Goal: Task Accomplishment & Management: Use online tool/utility

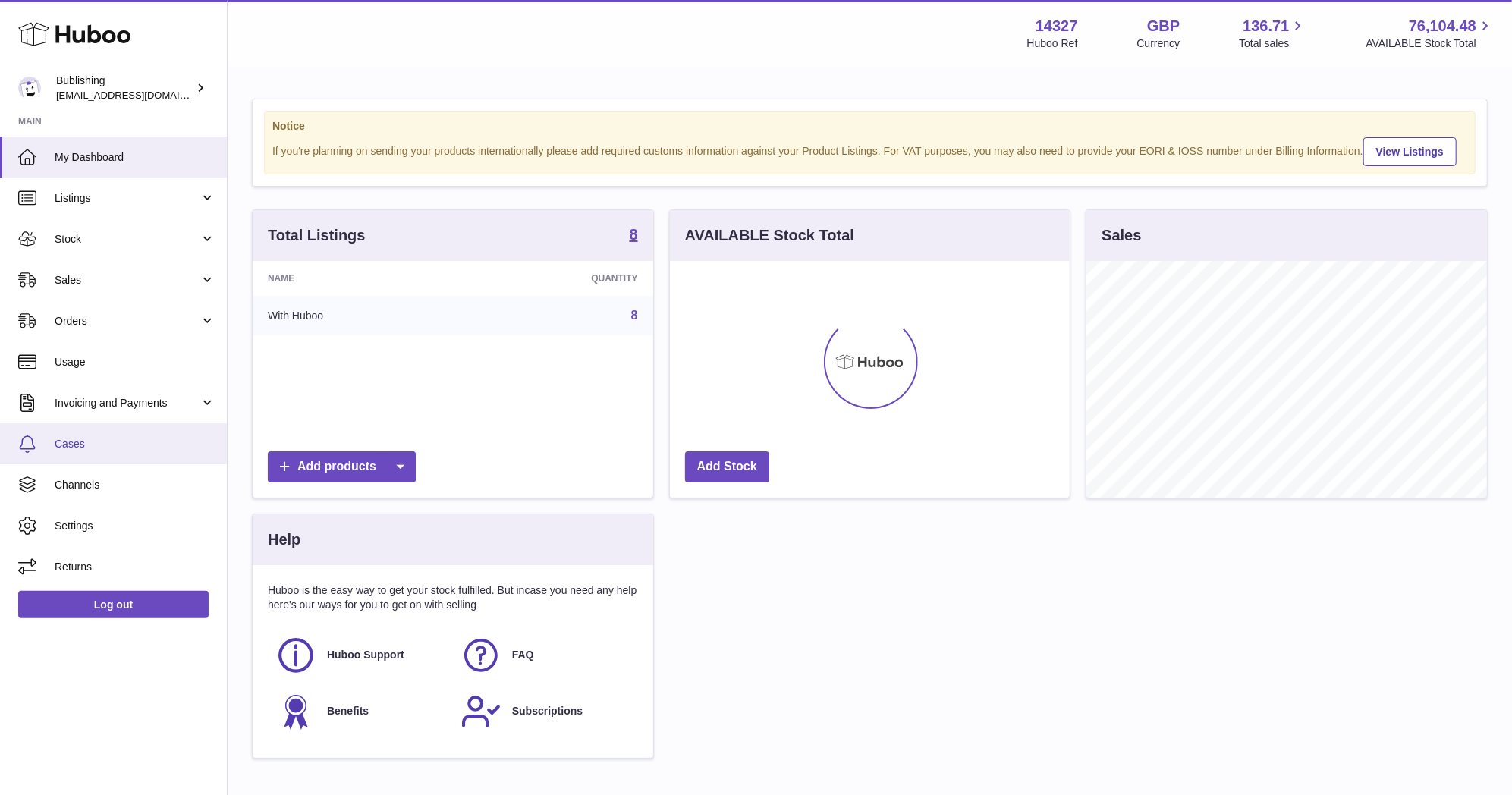
scroll to position [236, 399]
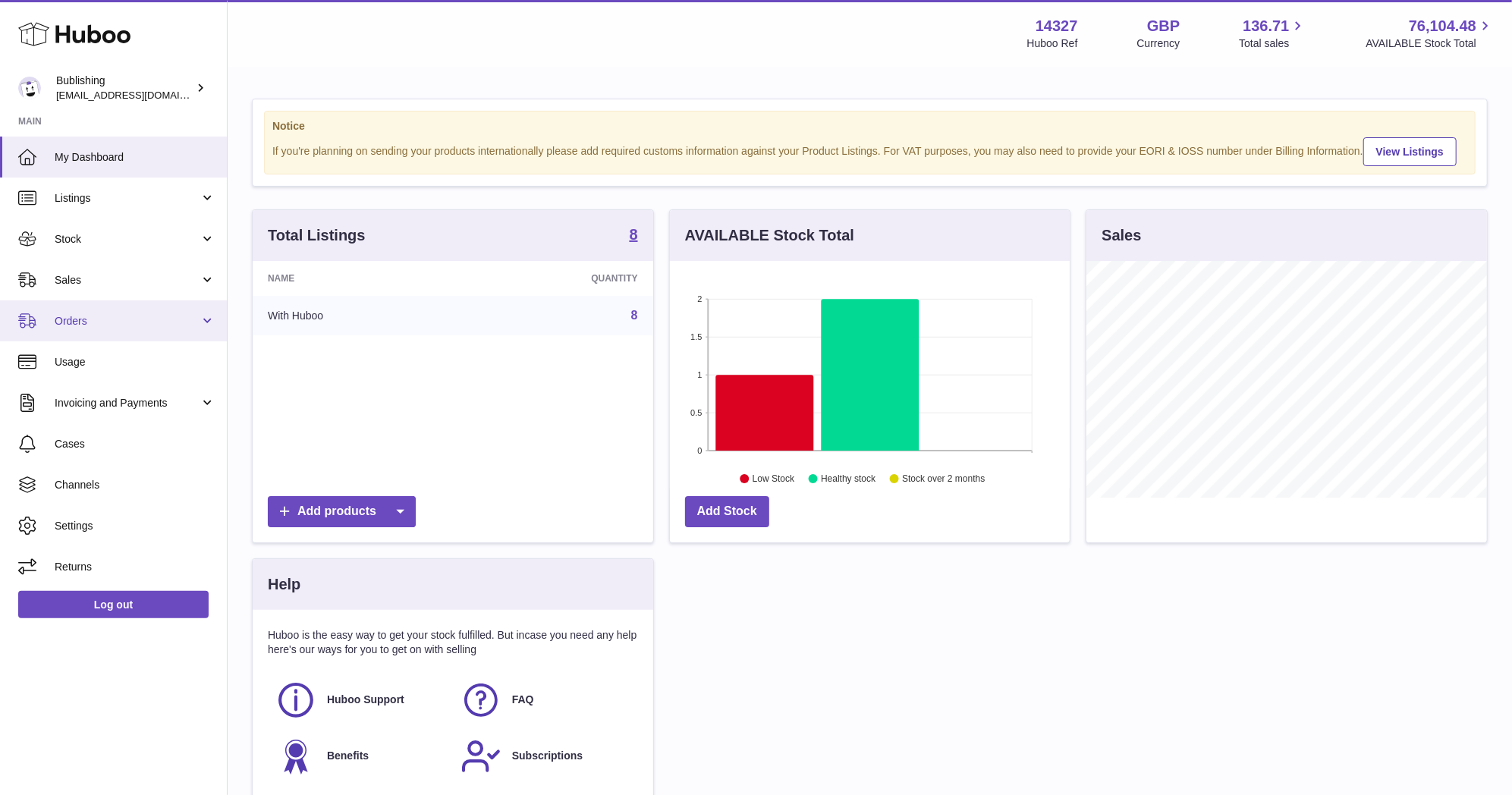
click at [101, 317] on span "Orders" at bounding box center [126, 321] width 145 height 15
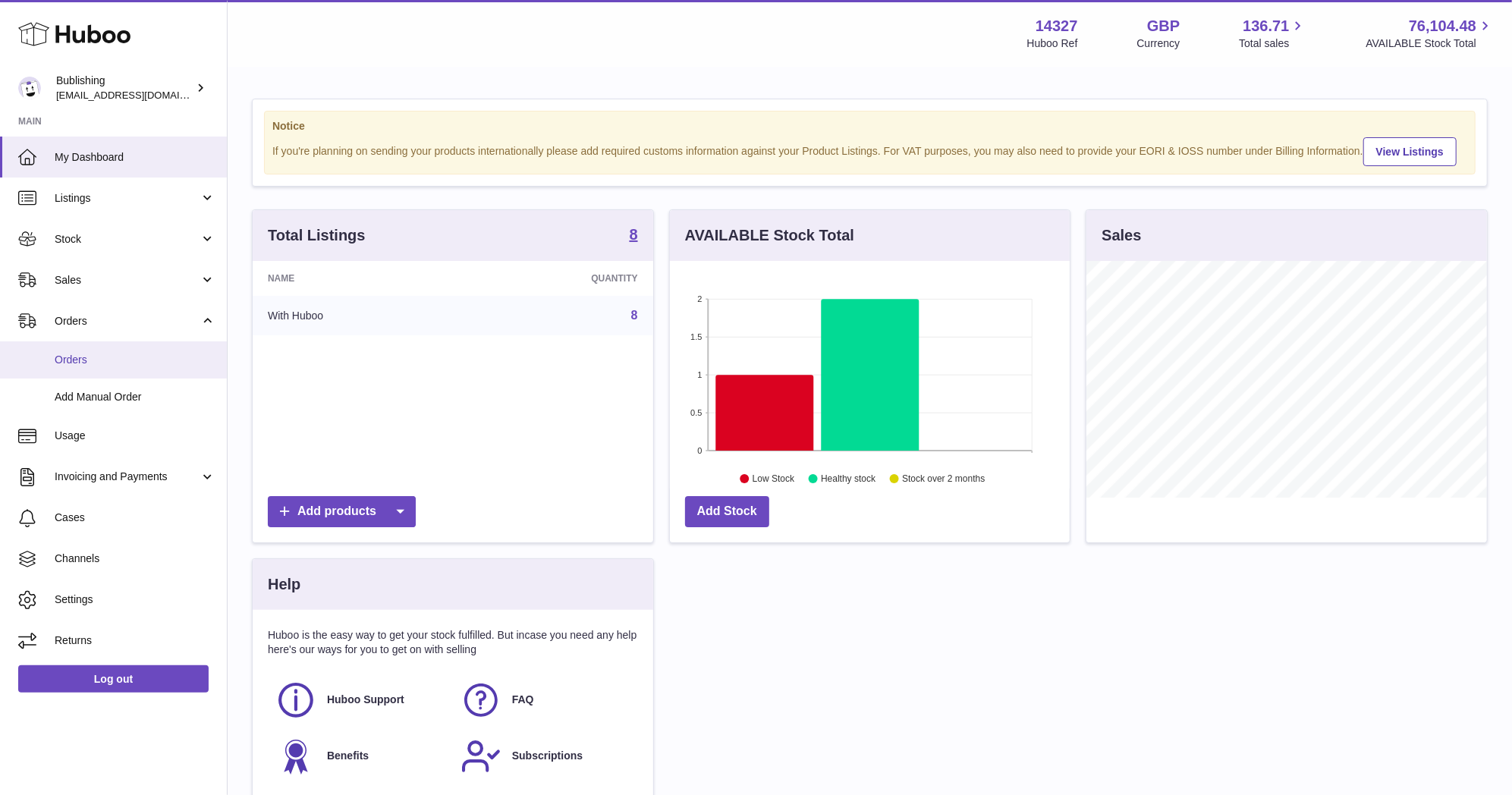
click at [99, 347] on link "Orders" at bounding box center [113, 360] width 226 height 37
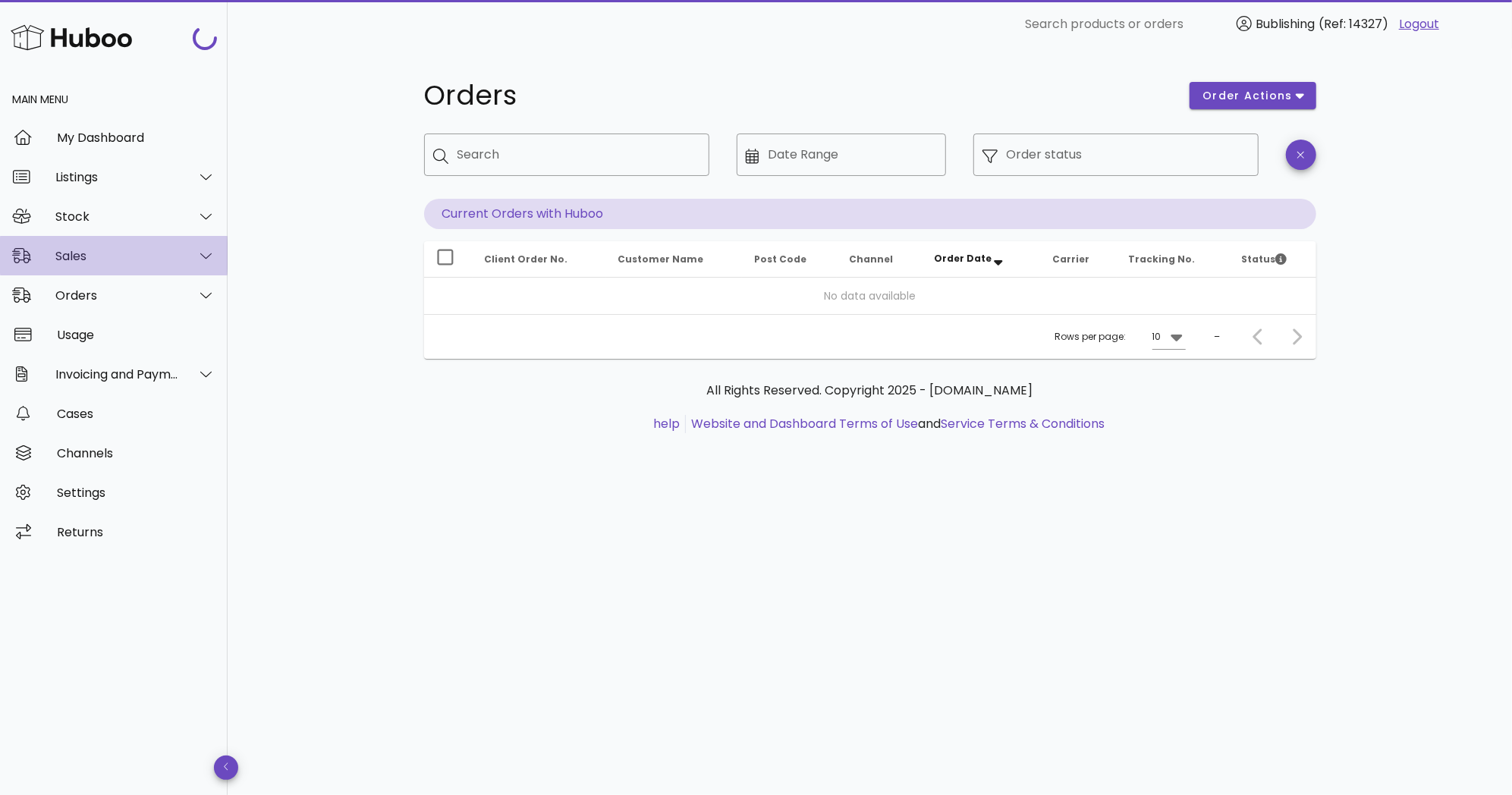
click at [105, 267] on div "Sales" at bounding box center [113, 256] width 227 height 40
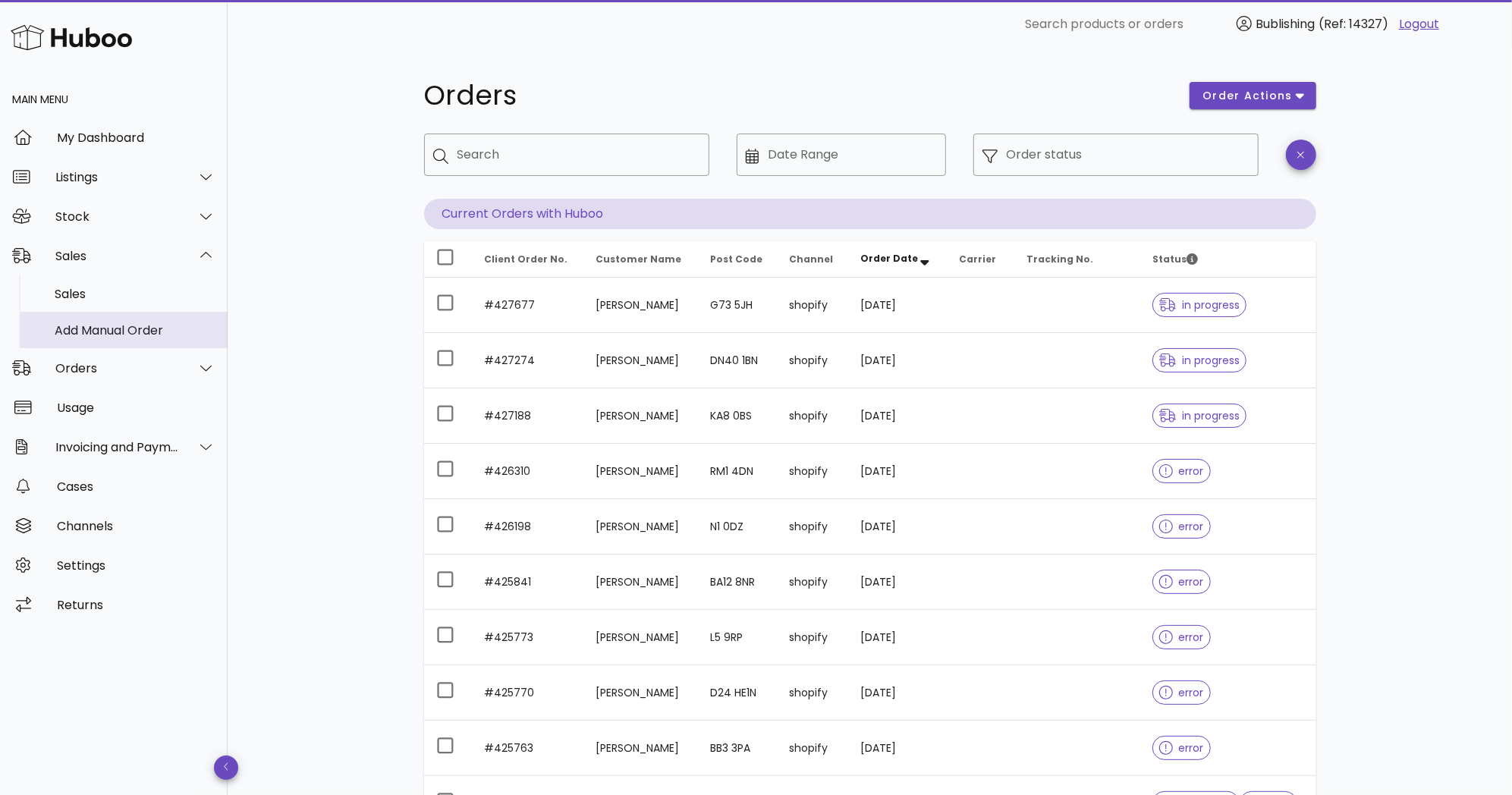
click at [101, 344] on div "Add Manual Order" at bounding box center [135, 330] width 161 height 33
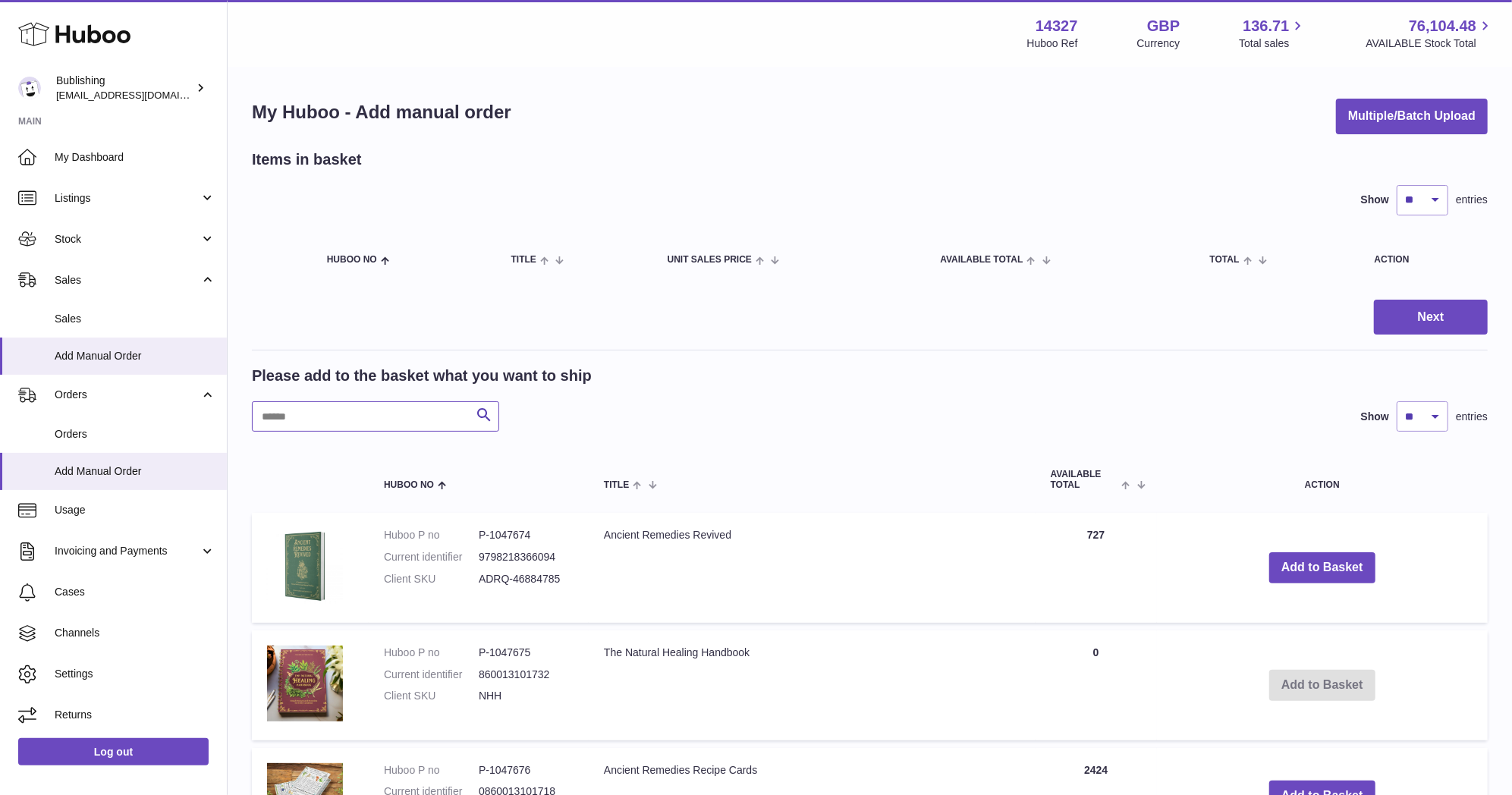
click at [402, 415] on input "text" at bounding box center [375, 416] width 247 height 31
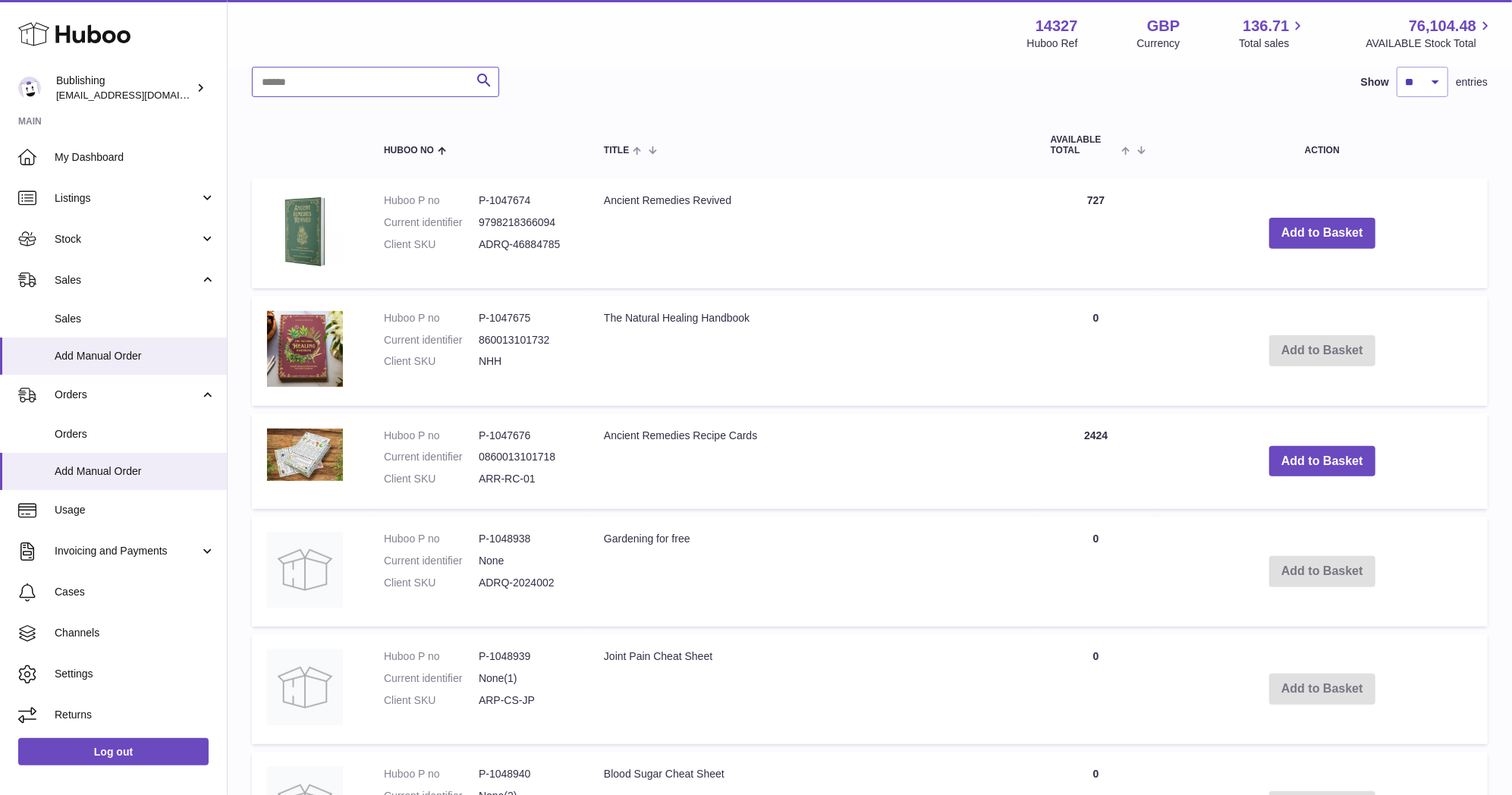
scroll to position [337, 0]
